Goal: Complete application form

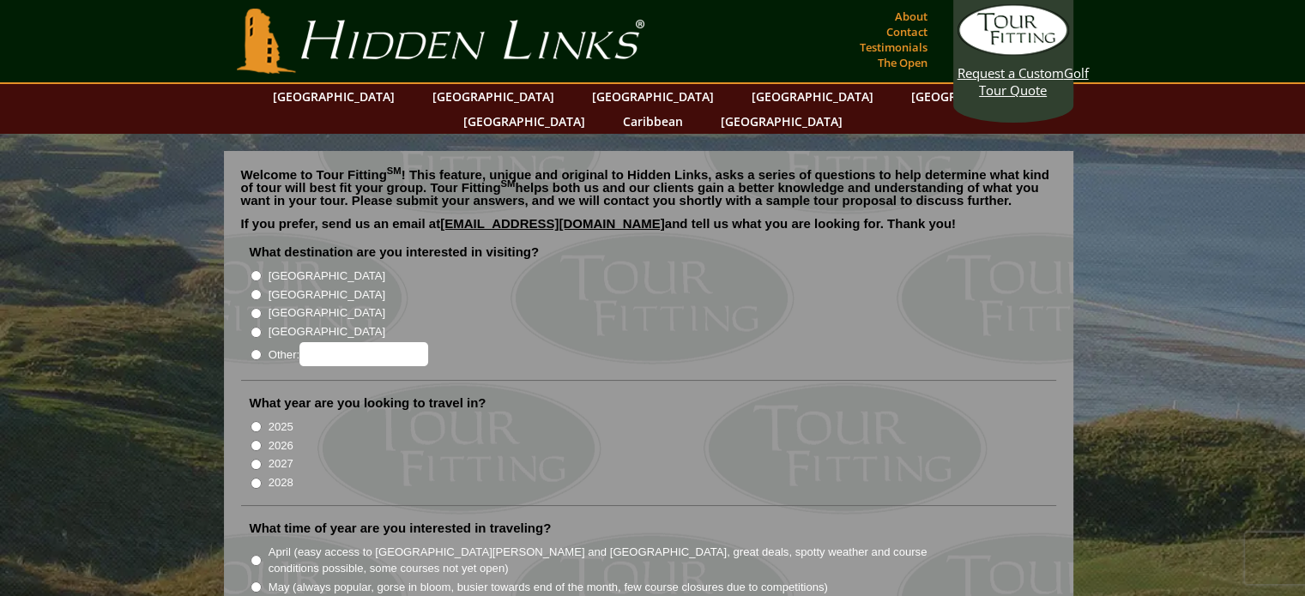
click at [253, 289] on input "[GEOGRAPHIC_DATA]" at bounding box center [256, 294] width 11 height 11
radio input "true"
click at [254, 459] on input "2027" at bounding box center [256, 464] width 11 height 11
radio input "true"
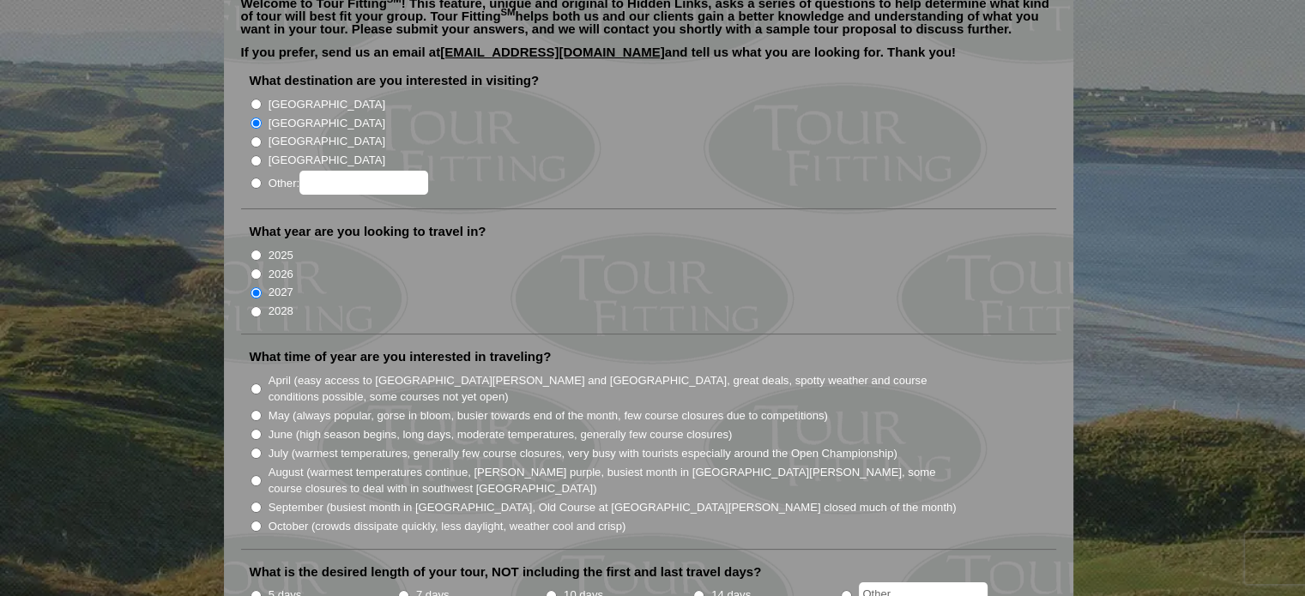
click at [257, 410] on input "May (always popular, gorse in bloom, busier towards end of the month, few cours…" at bounding box center [256, 415] width 11 height 11
radio input "true"
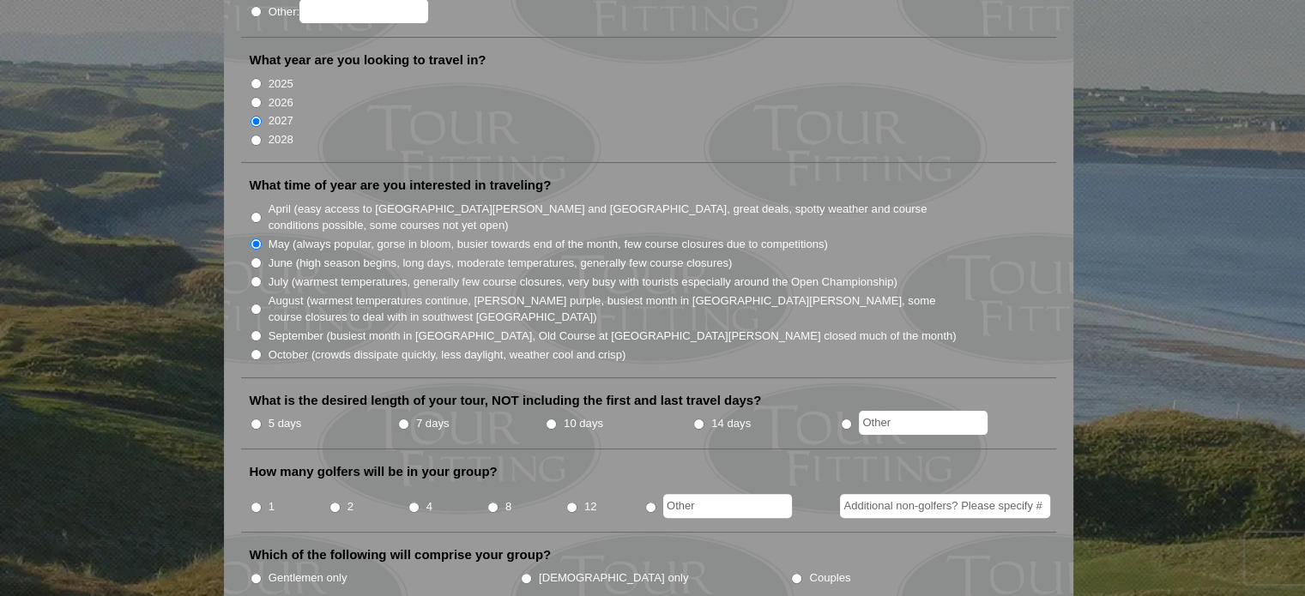
click at [407, 419] on input "7 days" at bounding box center [403, 424] width 11 height 11
radio input "true"
click at [346, 485] on li "2" at bounding box center [368, 501] width 79 height 33
click at [330, 502] on input "2" at bounding box center [335, 507] width 11 height 11
radio input "true"
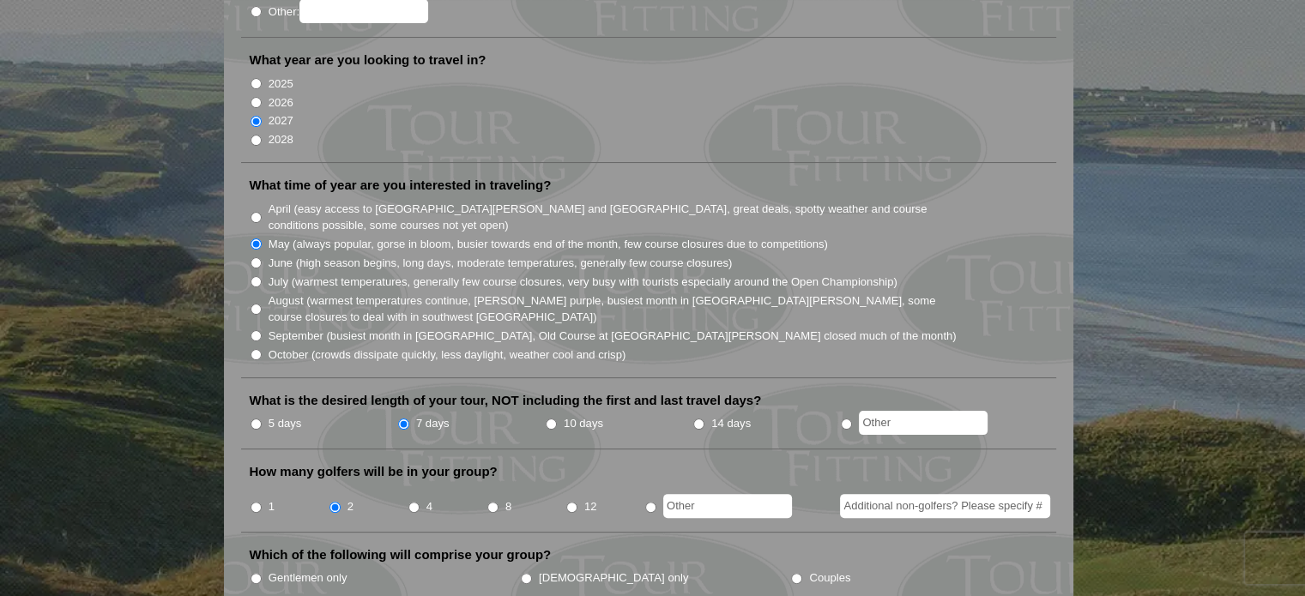
scroll to position [515, 0]
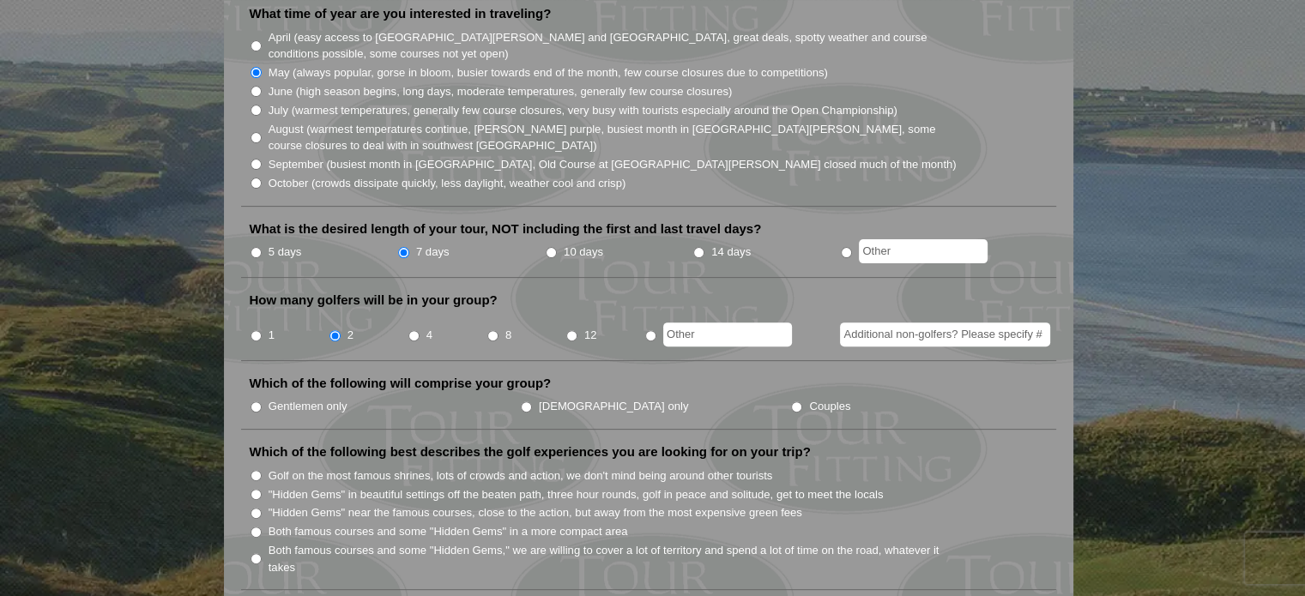
click at [257, 402] on input "Gentlemen only" at bounding box center [256, 407] width 11 height 11
radio input "true"
click at [254, 489] on input ""Hidden Gems" in beautiful settings off the beaten path, three hour rounds, gol…" at bounding box center [256, 494] width 11 height 11
radio input "true"
click at [257, 527] on input "Both famous courses and some "Hidden Gems" in a more compact area" at bounding box center [256, 532] width 11 height 11
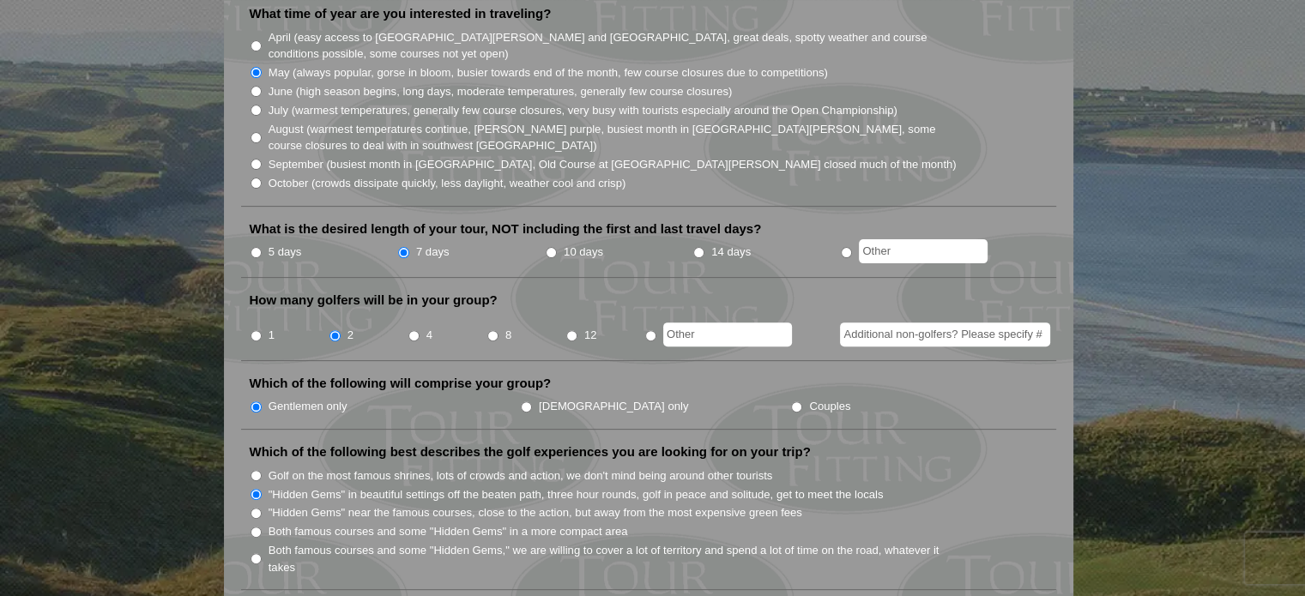
radio input "true"
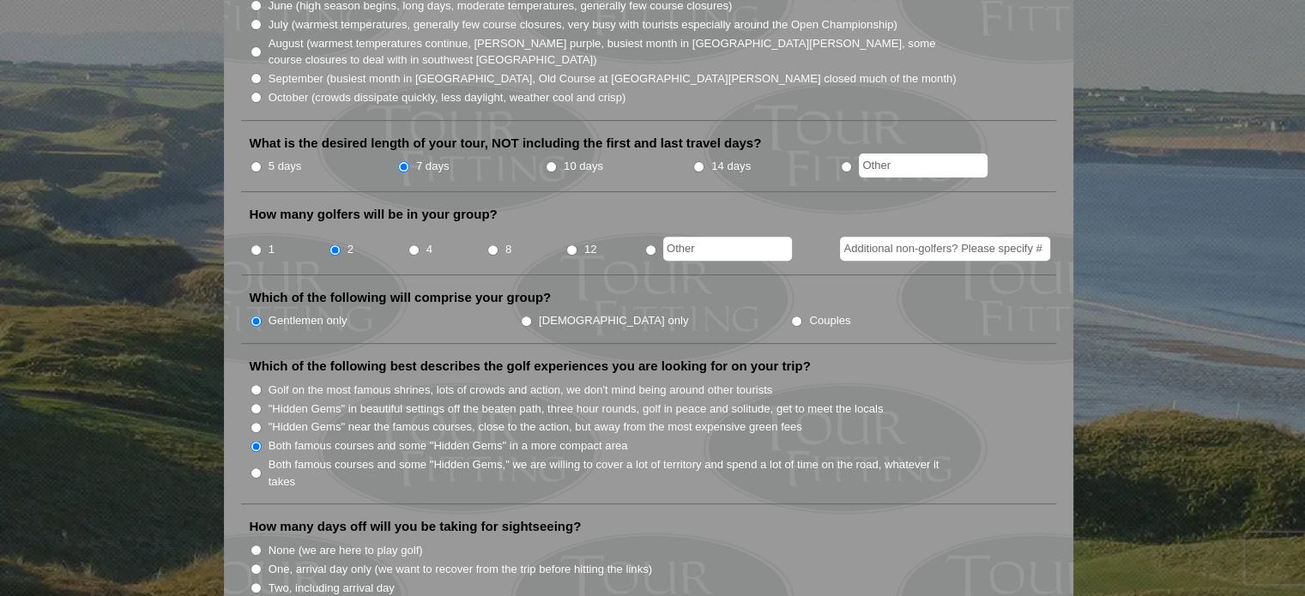
scroll to position [687, 0]
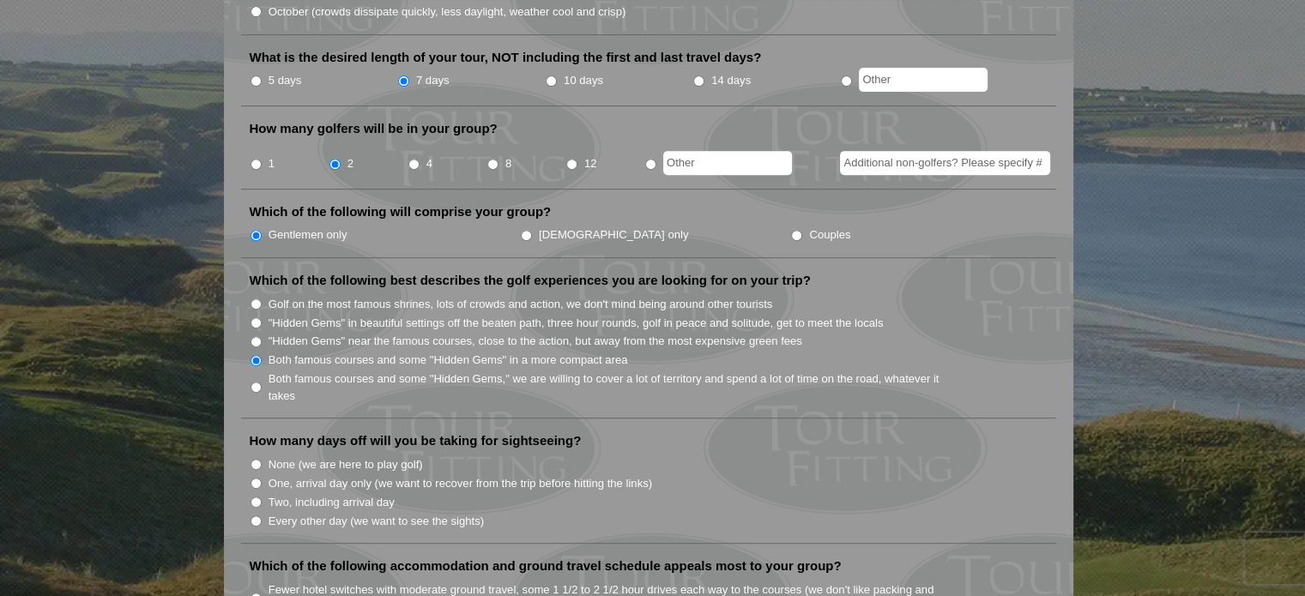
click at [257, 478] on input "One, arrival day only (we want to recover from the trip before hitting the link…" at bounding box center [256, 483] width 11 height 11
radio input "true"
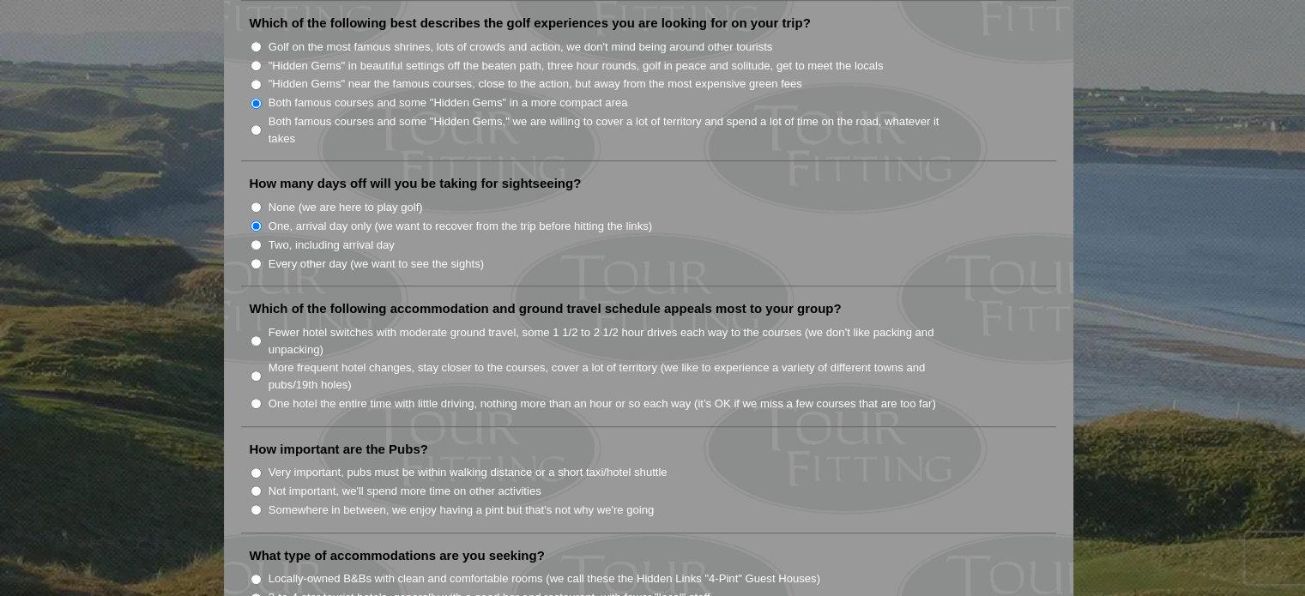
click at [252, 371] on input "More frequent hotel changes, stay closer to the courses, cover a lot of territo…" at bounding box center [256, 376] width 11 height 11
radio input "true"
click at [257, 486] on input "Not important, we'll spend more time on other activities" at bounding box center [256, 491] width 11 height 11
radio input "true"
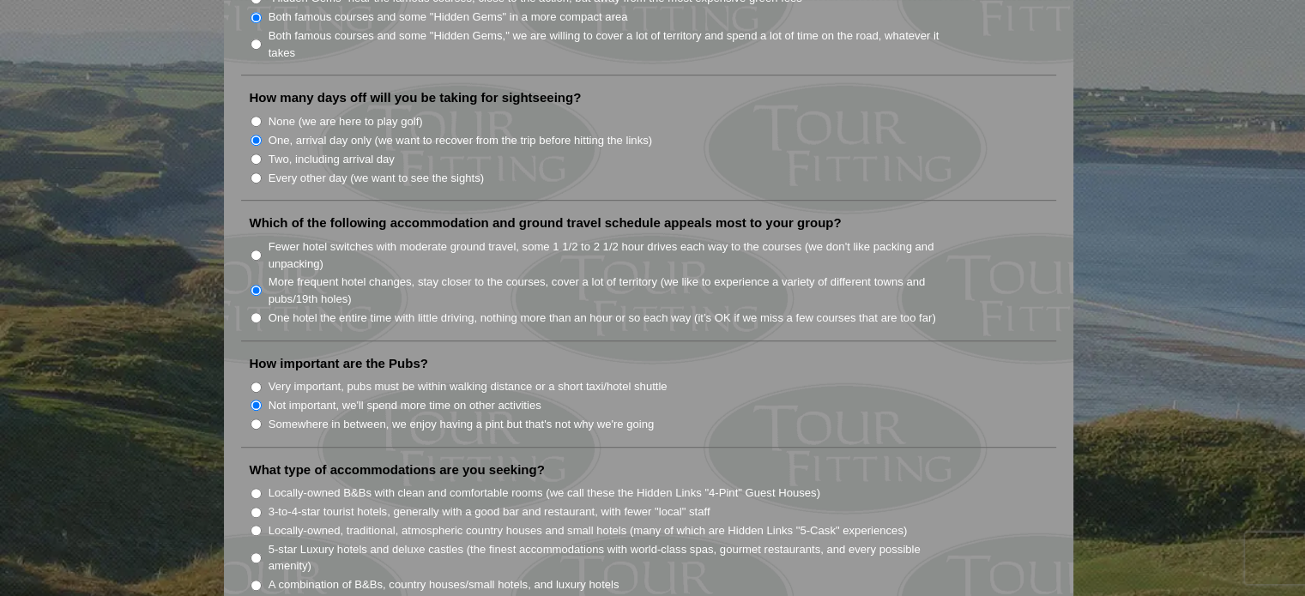
scroll to position [1116, 0]
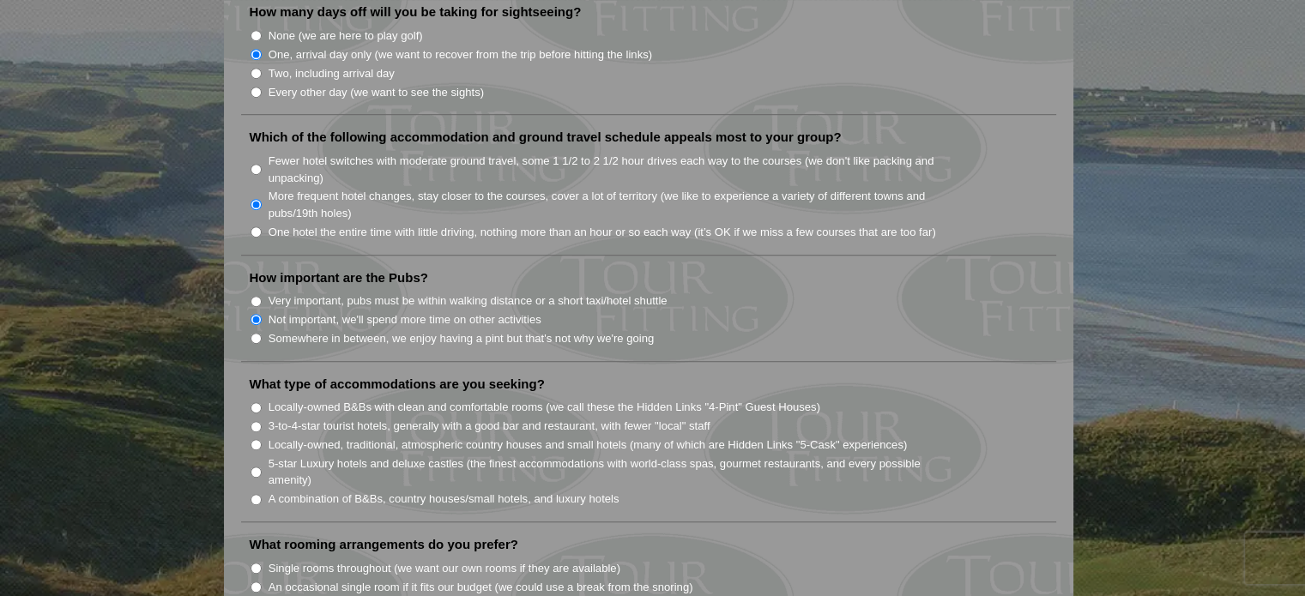
click at [254, 421] on input "3-to-4-star tourist hotels, generally with a good bar and restaurant, with fewe…" at bounding box center [256, 426] width 11 height 11
radio input "true"
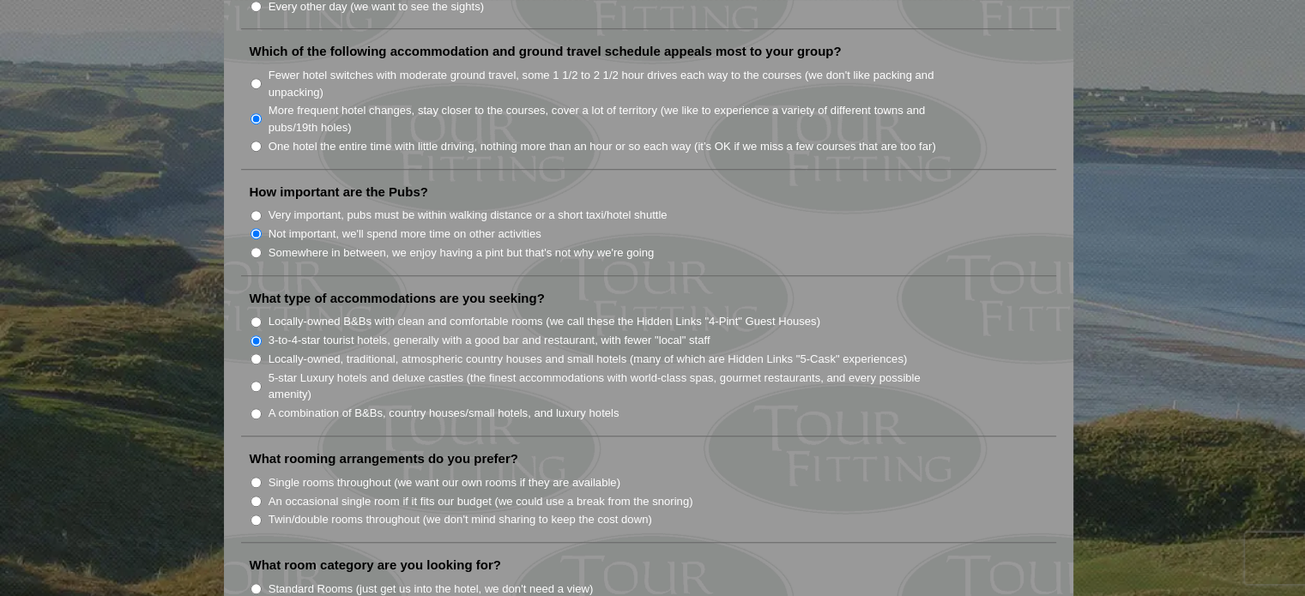
click at [254, 515] on input "Twin/double rooms throughout (we don't mind sharing to keep the cost down)" at bounding box center [256, 520] width 11 height 11
radio input "true"
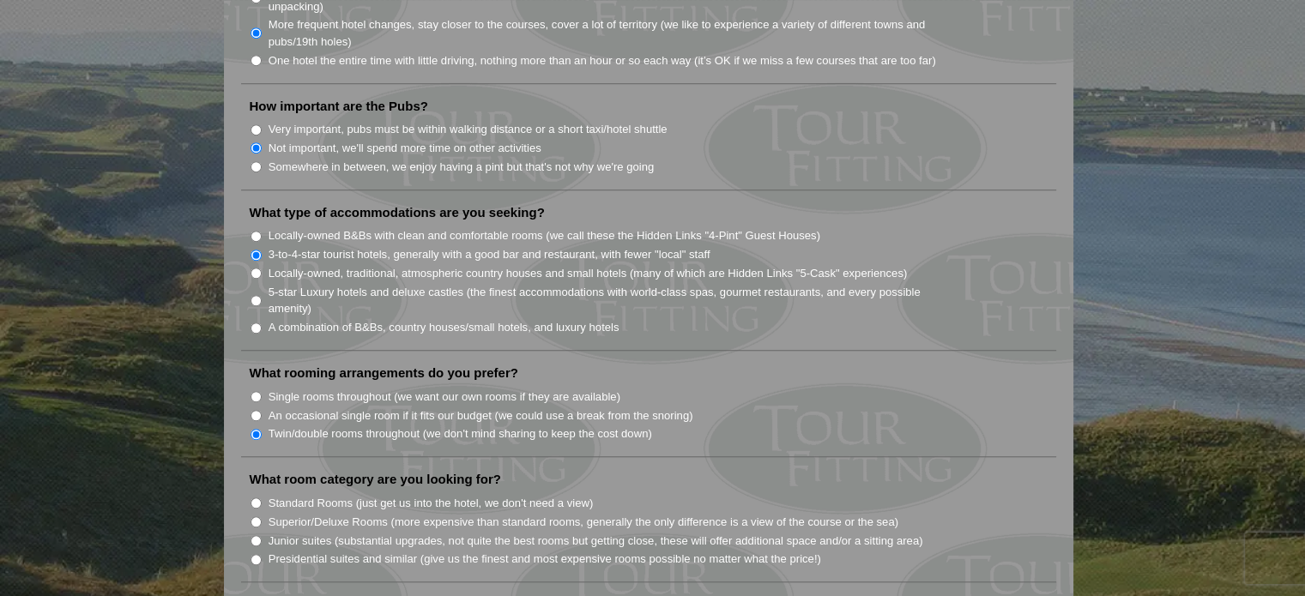
click at [256, 498] on input "Standard Rooms (just get us into the hotel, we don't need a view)" at bounding box center [256, 503] width 11 height 11
radio input "true"
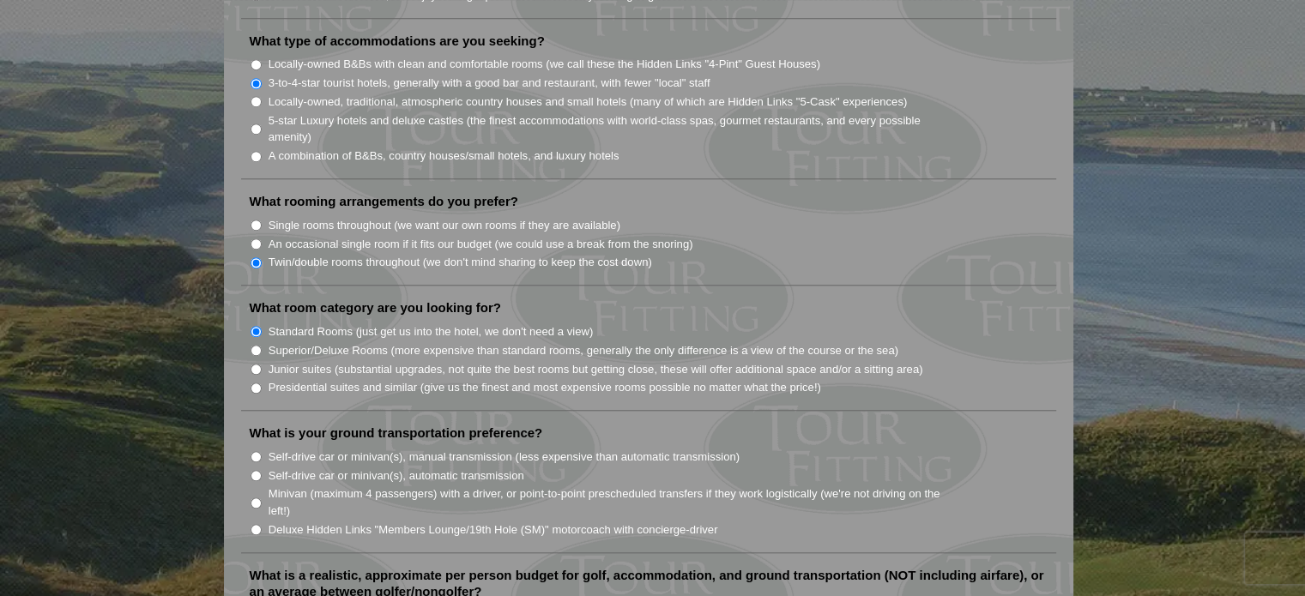
click at [258, 470] on input "Self-drive car or minivan(s), automatic transmission" at bounding box center [256, 475] width 11 height 11
radio input "true"
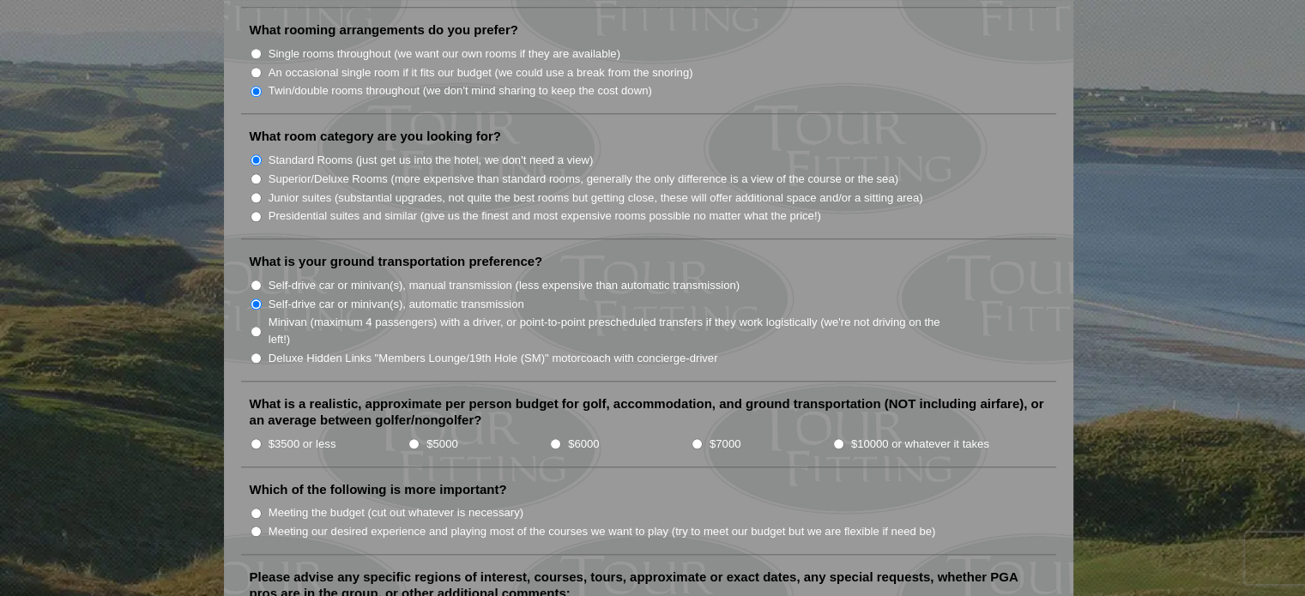
click at [413, 439] on input "$5000" at bounding box center [413, 444] width 11 height 11
radio input "true"
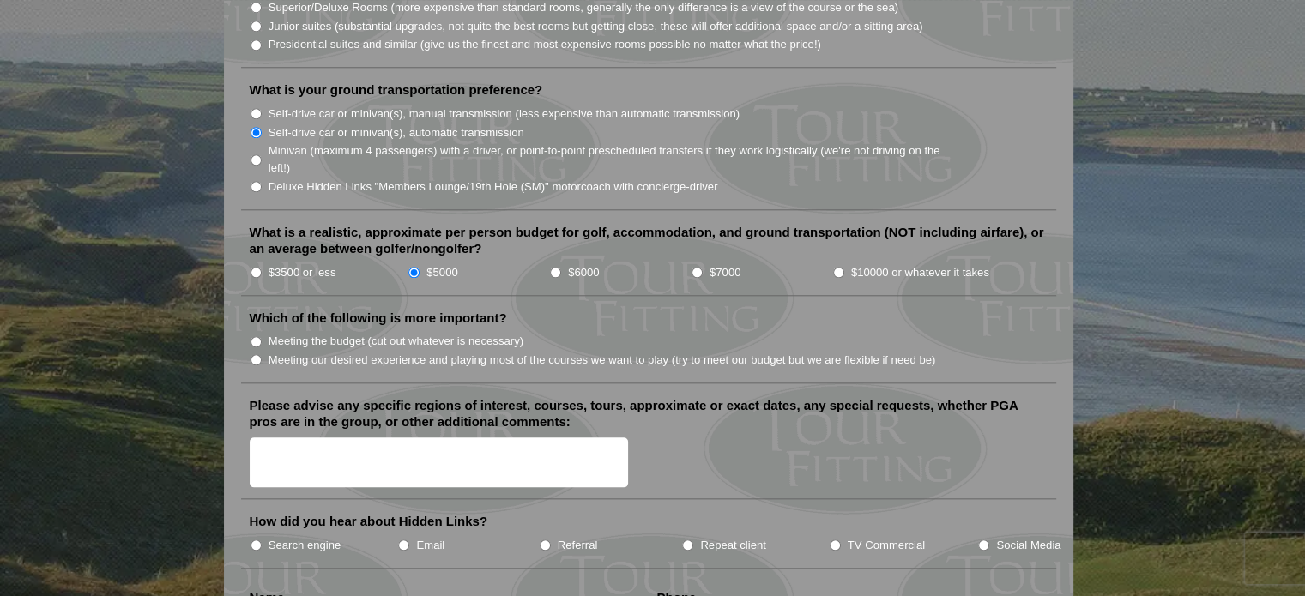
click at [251, 354] on input "Meeting our desired experience and playing most of the courses we want to play …" at bounding box center [256, 359] width 11 height 11
radio input "true"
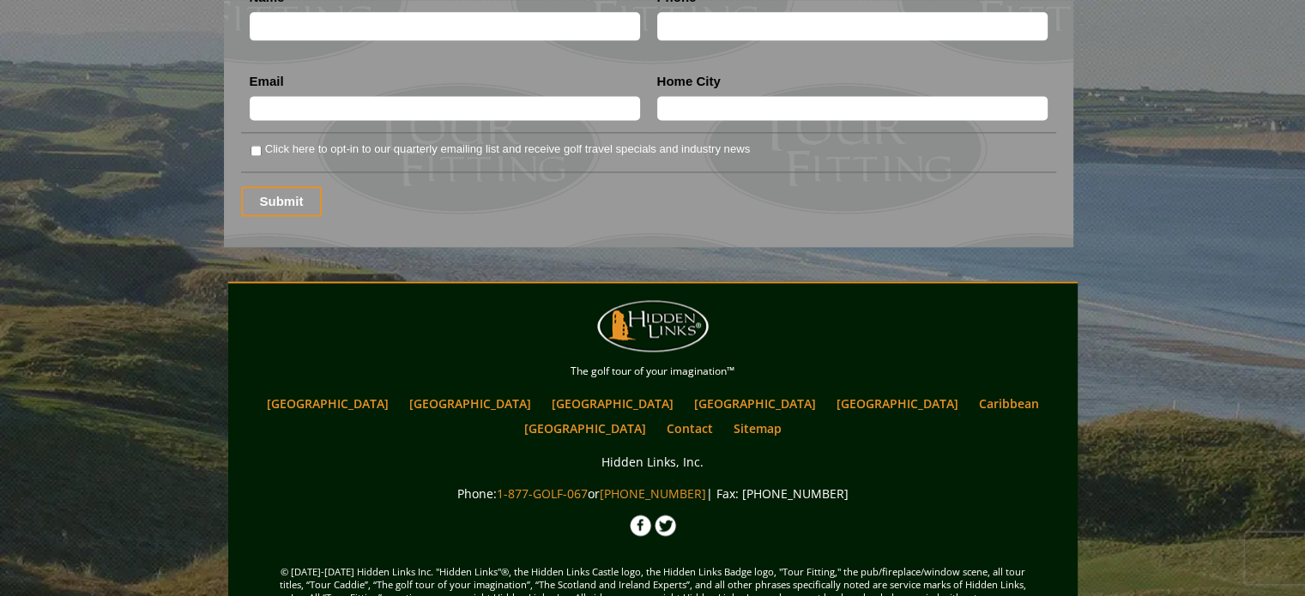
scroll to position [2060, 0]
